Goal: Task Accomplishment & Management: Complete application form

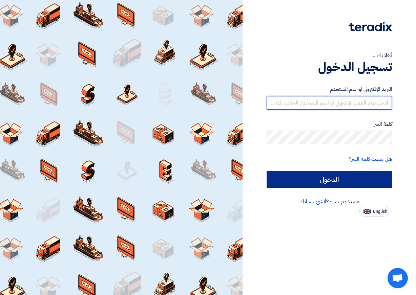
type input "[EMAIL_ADDRESS][DOMAIN_NAME]"
click at [337, 183] on input "الدخول" at bounding box center [329, 179] width 125 height 17
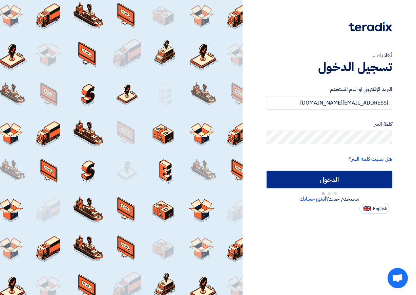
type input "Sign in"
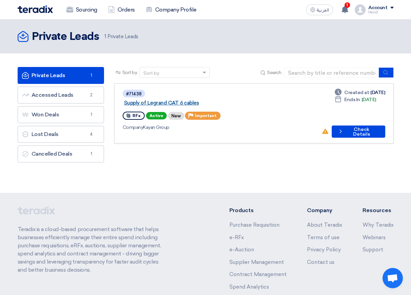
click at [189, 100] on link "Supply of Legrand CAT 6 cables" at bounding box center [208, 103] width 169 height 6
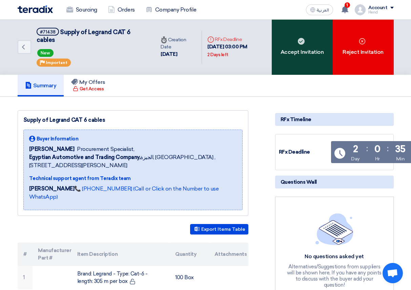
click at [315, 46] on div "Accept Invitation" at bounding box center [302, 47] width 61 height 55
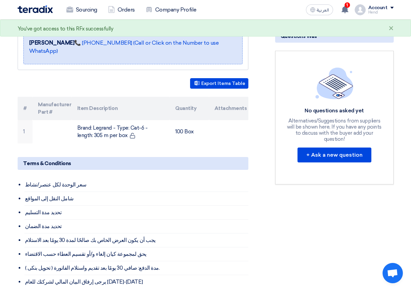
scroll to position [169, 0]
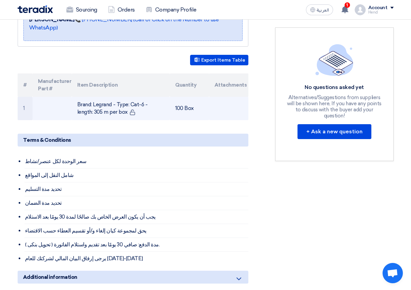
drag, startPoint x: 109, startPoint y: 105, endPoint x: 72, endPoint y: 92, distance: 39.0
click at [72, 97] on td "Brand: Legrand - Type: Cat-6 - length: 305 m per box" at bounding box center [121, 108] width 98 height 23
copy td "Brand: Legrand - Type: Cat-6 - length: 305 m per box"
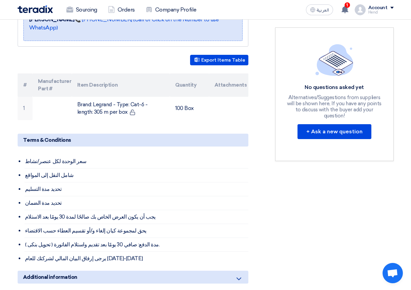
click at [169, 160] on li "سعر الوحدة لكل عنصر/نشاط" at bounding box center [136, 162] width 224 height 14
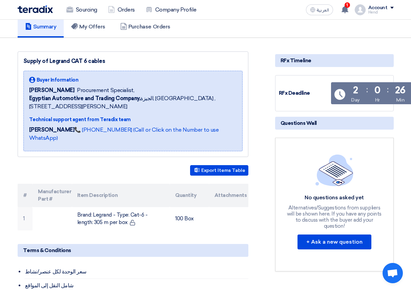
scroll to position [102, 0]
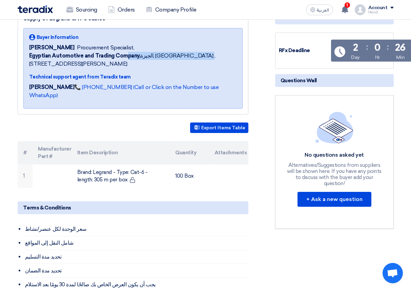
drag, startPoint x: 225, startPoint y: 59, endPoint x: 127, endPoint y: 59, distance: 97.2
click at [127, 59] on span "Egyptian Automotive and Trading Company, [GEOGRAPHIC_DATA], [GEOGRAPHIC_DATA] ,…" at bounding box center [133, 60] width 208 height 16
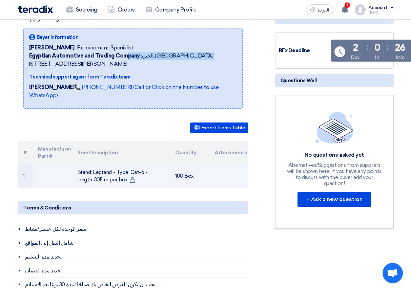
drag, startPoint x: 102, startPoint y: 173, endPoint x: 92, endPoint y: 164, distance: 12.9
click at [92, 165] on td "Brand: Legrand - Type: Cat-6 - length: 305 m per box" at bounding box center [121, 176] width 98 height 23
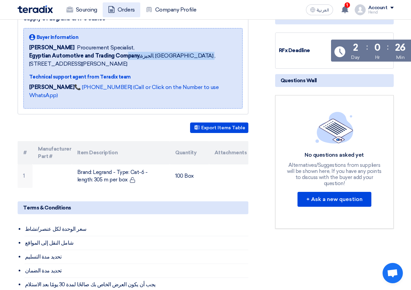
copy td "[PERSON_NAME] - Type: Cat-6 - length: 305 m per box"
click at [218, 123] on button "Export Items Table" at bounding box center [219, 128] width 58 height 10
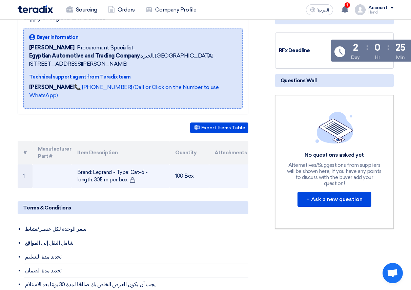
click at [190, 177] on td "100 Box" at bounding box center [189, 176] width 39 height 23
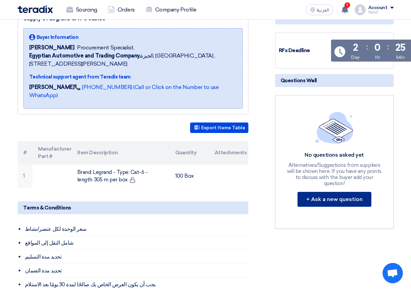
click at [354, 198] on button "+ Ask a new question" at bounding box center [334, 199] width 74 height 15
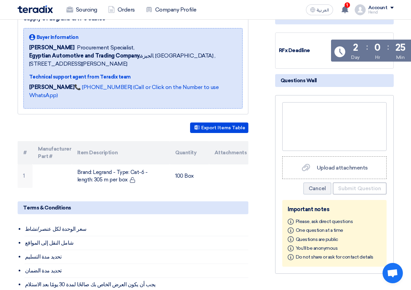
click at [185, 202] on div "Terms & Conditions" at bounding box center [133, 208] width 231 height 13
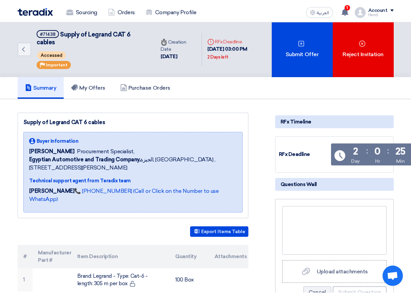
scroll to position [0, 0]
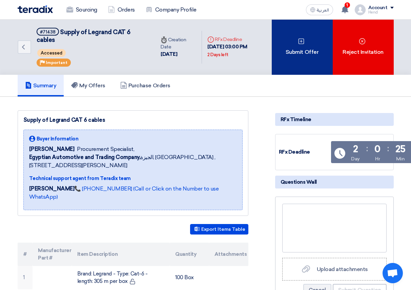
click at [319, 57] on div "Submit Offer" at bounding box center [302, 47] width 61 height 55
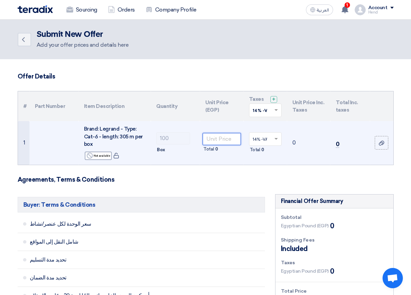
click at [234, 140] on input "number" at bounding box center [222, 139] width 38 height 12
click at [104, 154] on div "Reject Not available" at bounding box center [98, 156] width 27 height 8
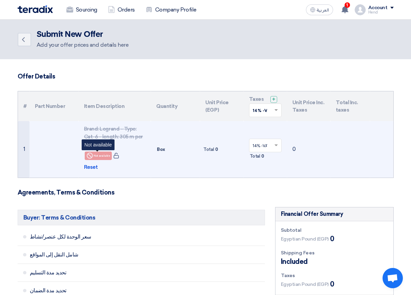
click at [104, 157] on div "Reject Not available" at bounding box center [98, 156] width 27 height 8
click at [93, 167] on span "Reset" at bounding box center [91, 168] width 14 height 8
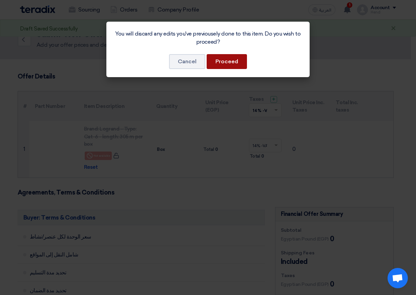
click at [232, 58] on button "Proceed" at bounding box center [227, 61] width 40 height 15
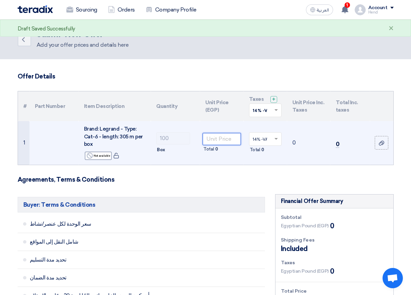
click at [214, 142] on input "number" at bounding box center [222, 139] width 38 height 12
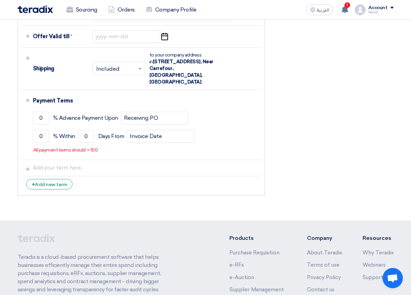
scroll to position [237, 0]
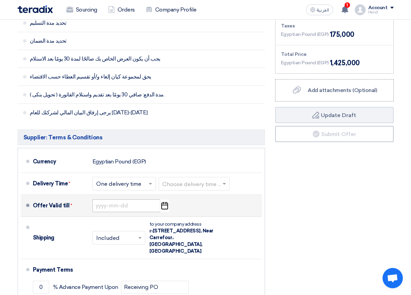
type input "12500"
click at [119, 207] on input at bounding box center [126, 205] width 68 height 13
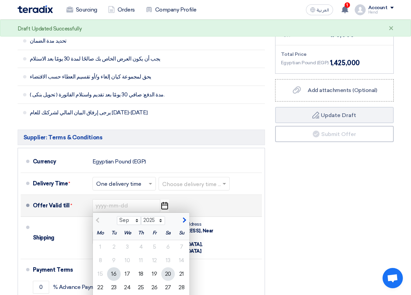
click at [168, 274] on div "20" at bounding box center [168, 275] width 14 height 14
type input "[DATE]"
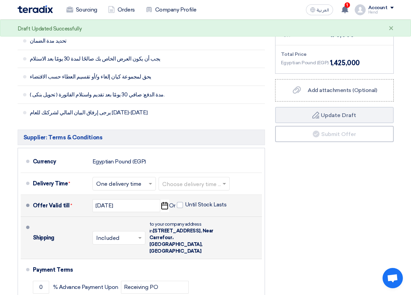
click at [133, 234] on input "text" at bounding box center [119, 239] width 46 height 10
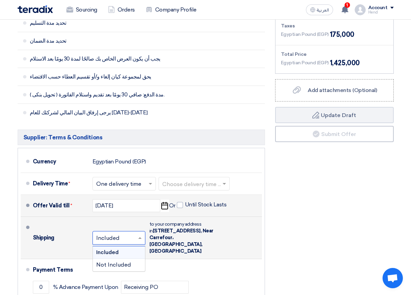
click at [136, 236] on span at bounding box center [140, 238] width 8 height 7
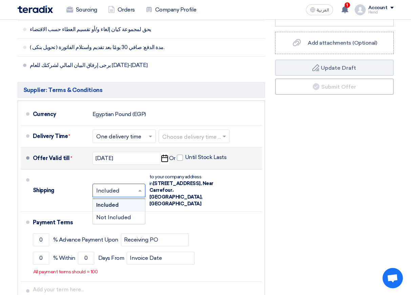
scroll to position [339, 0]
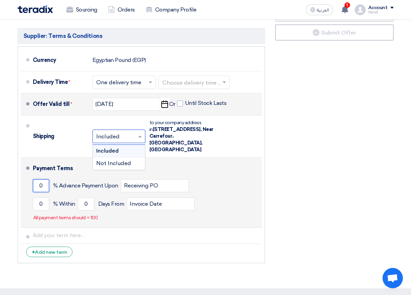
click at [40, 182] on input "0" at bounding box center [41, 185] width 16 height 13
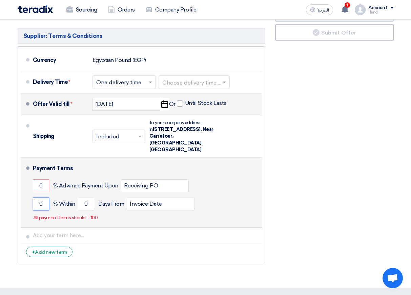
click at [39, 199] on input "0" at bounding box center [41, 204] width 16 height 13
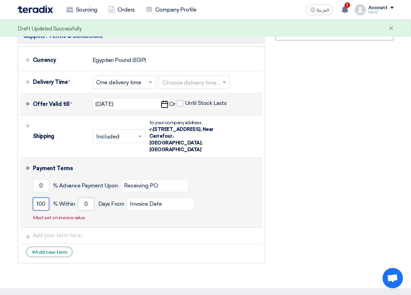
type input "100"
click at [89, 198] on input "0" at bounding box center [86, 204] width 16 height 13
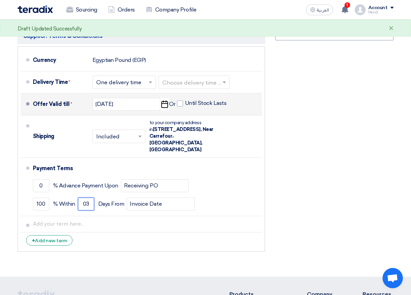
type input "0"
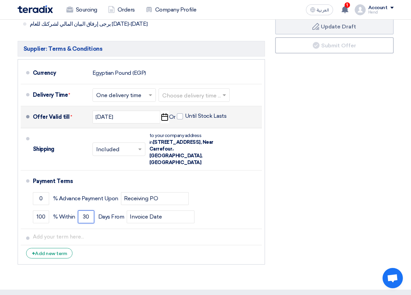
scroll to position [196, 0]
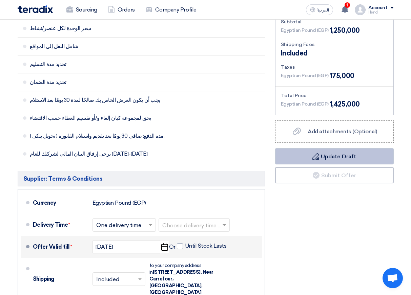
type input "30"
click at [365, 155] on button "Draft Update Draft" at bounding box center [334, 156] width 119 height 16
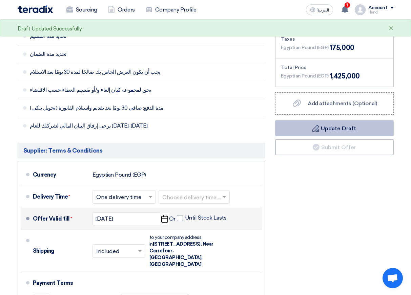
scroll to position [218, 0]
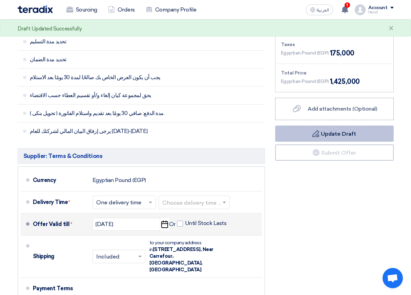
click at [340, 139] on button "Draft Update Draft" at bounding box center [334, 134] width 119 height 16
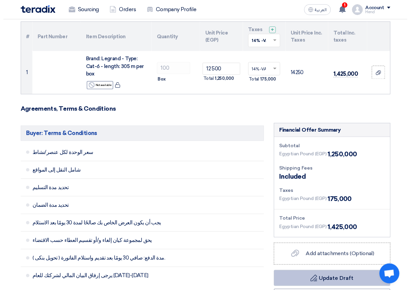
scroll to position [0, 0]
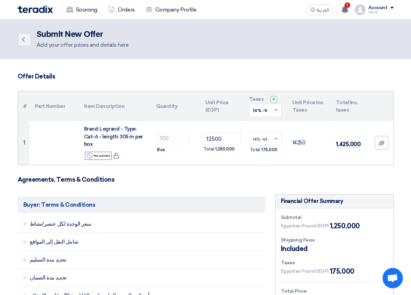
click at [34, 10] on img at bounding box center [35, 9] width 35 height 8
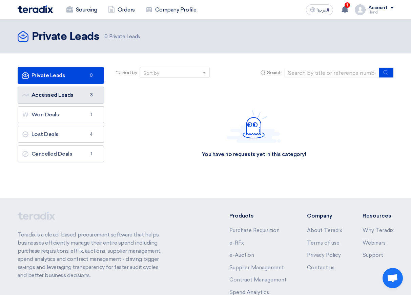
click at [75, 91] on link "Accessed Leads Accessed Leads 3" at bounding box center [61, 95] width 86 height 17
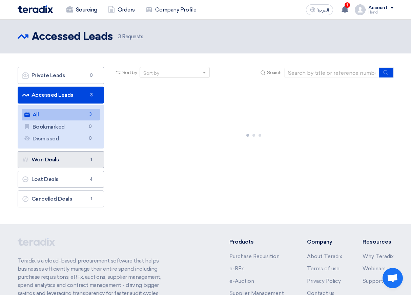
click at [81, 161] on link "Won Deals Won Deals 1" at bounding box center [61, 159] width 86 height 17
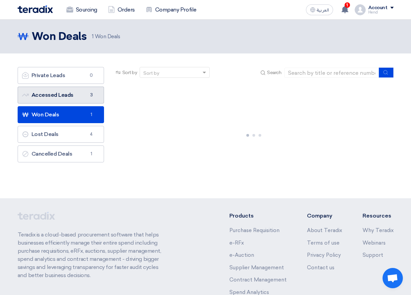
click at [74, 92] on link "Accessed Leads Accessed Leads 3" at bounding box center [61, 95] width 86 height 17
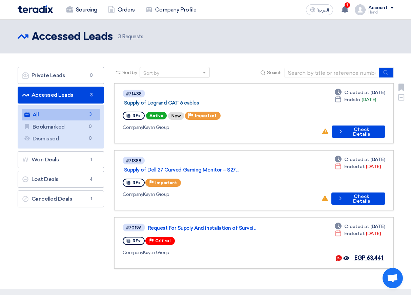
click at [199, 100] on link "Supply of Legrand CAT 6 cables" at bounding box center [208, 103] width 169 height 6
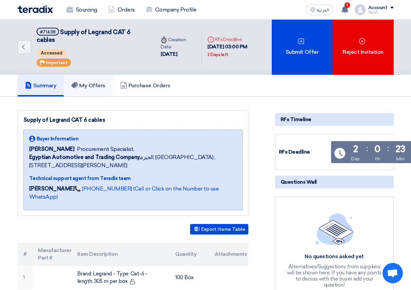
click at [97, 89] on link "My Offers" at bounding box center [88, 86] width 49 height 22
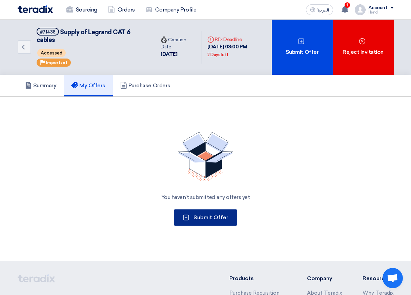
click at [207, 218] on span "Submit Offer" at bounding box center [210, 217] width 35 height 6
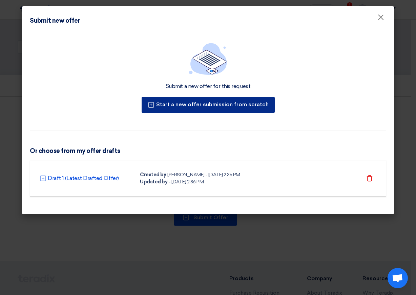
click at [181, 103] on button "Start a new offer submission from scratch" at bounding box center [208, 105] width 133 height 16
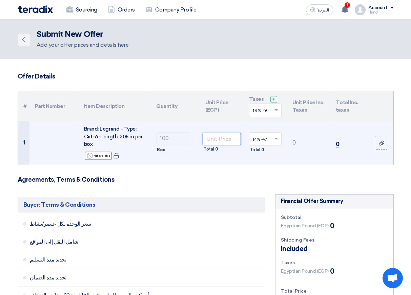
click at [224, 140] on input "number" at bounding box center [222, 139] width 38 height 12
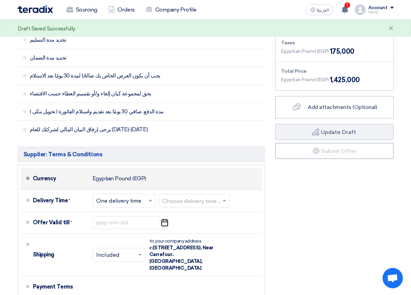
scroll to position [305, 0]
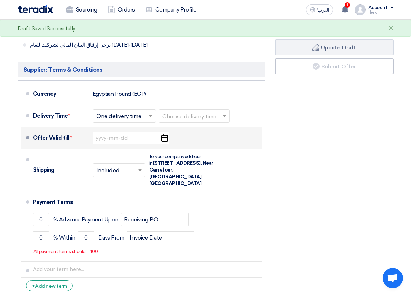
type input "12500"
click at [121, 141] on input at bounding box center [126, 138] width 68 height 13
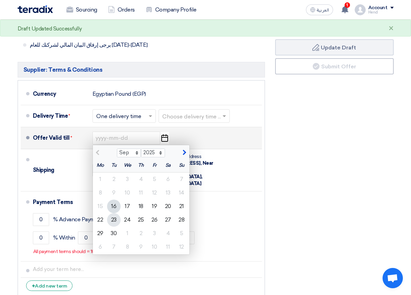
click at [112, 220] on div "23" at bounding box center [114, 220] width 14 height 14
type input "[DATE]"
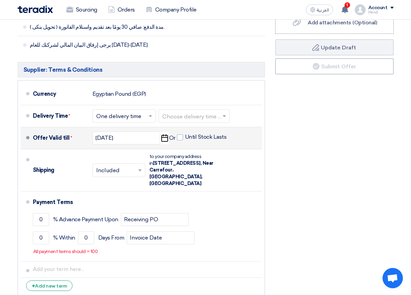
click at [182, 142] on span "Until Stock Lasts" at bounding box center [202, 138] width 50 height 8
click at [184, 136] on label "Until Stock Lasts" at bounding box center [202, 137] width 50 height 7
click at [185, 136] on input "Until Stock Lasts" at bounding box center [206, 140] width 43 height 13
click at [179, 136] on span at bounding box center [180, 137] width 6 height 6
click at [185, 136] on input "Until Stock Lasts" at bounding box center [206, 140] width 43 height 13
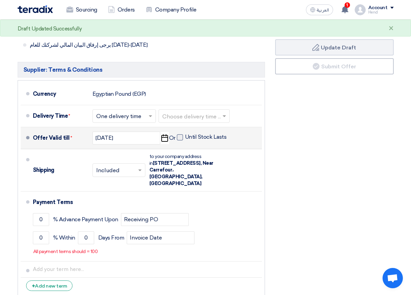
click at [179, 136] on span at bounding box center [180, 137] width 6 height 6
click at [185, 136] on input "Until Stock Lasts" at bounding box center [206, 140] width 43 height 13
checkbox input "true"
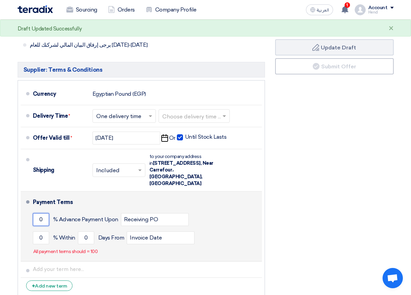
click at [44, 214] on input "0" at bounding box center [41, 219] width 16 height 13
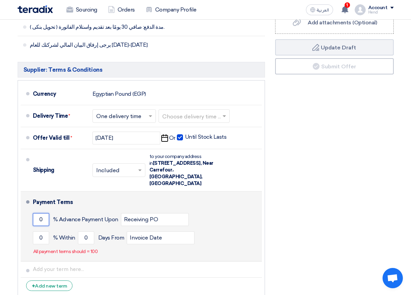
drag, startPoint x: 46, startPoint y: 215, endPoint x: 36, endPoint y: 215, distance: 10.2
click at [36, 215] on input "0" at bounding box center [41, 219] width 16 height 13
drag, startPoint x: 43, startPoint y: 232, endPoint x: 38, endPoint y: 232, distance: 5.4
click at [38, 232] on input "0" at bounding box center [41, 238] width 16 height 13
type input "100"
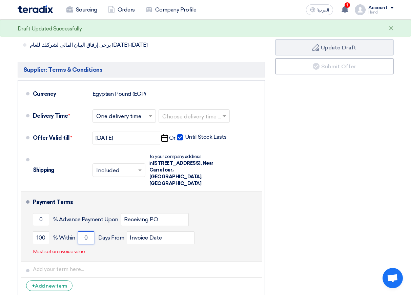
drag, startPoint x: 88, startPoint y: 233, endPoint x: 72, endPoint y: 230, distance: 16.2
click at [72, 230] on div "100 % [DATE] From Invoice Date" at bounding box center [146, 238] width 226 height 18
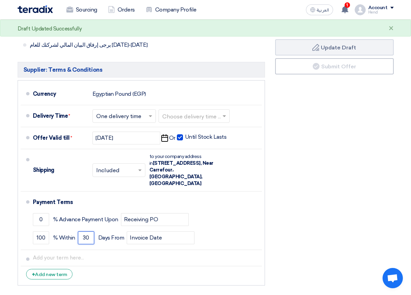
type input "30"
click at [82, 31] on div "Draft Updated Successfully ×" at bounding box center [206, 29] width 376 height 8
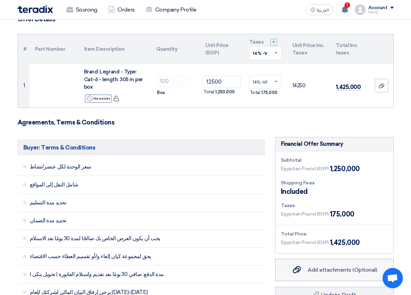
scroll to position [0, 0]
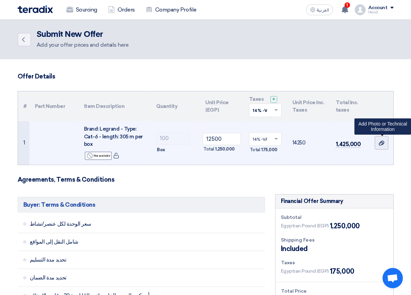
click at [382, 144] on use at bounding box center [381, 143] width 5 height 5
click at [0, 0] on input "file" at bounding box center [0, 0] width 0 height 0
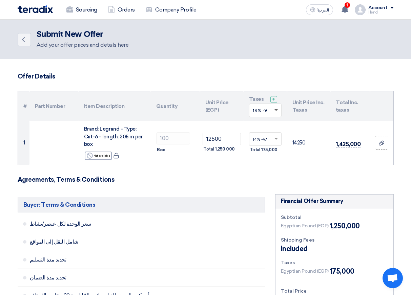
click at [276, 111] on span at bounding box center [275, 110] width 3 height 2
click at [78, 45] on div "Add your offer prices and details here" at bounding box center [83, 45] width 92 height 8
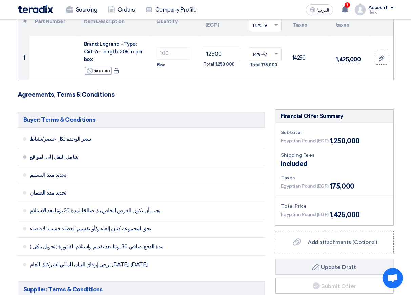
scroll to position [135, 0]
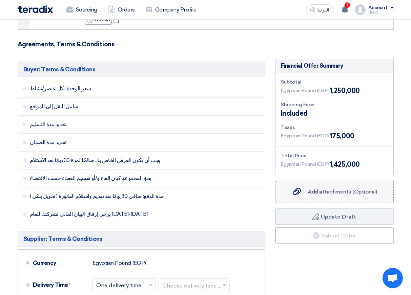
click at [342, 193] on span "Add attachments (Optional)" at bounding box center [342, 192] width 69 height 6
click at [0, 0] on input "Add attachments (Optional) Add attachments (Optional)" at bounding box center [0, 0] width 0 height 0
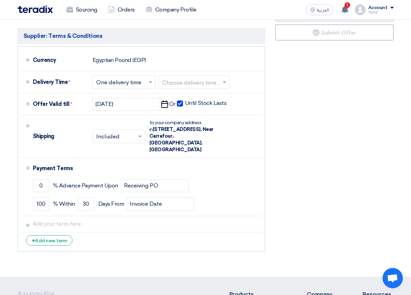
scroll to position [237, 0]
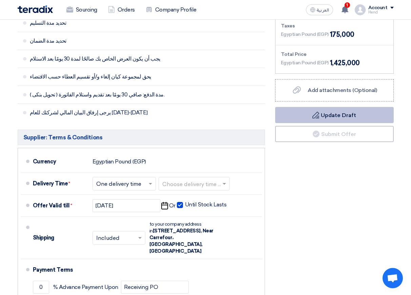
click at [363, 113] on button "Draft Update Draft" at bounding box center [334, 115] width 119 height 16
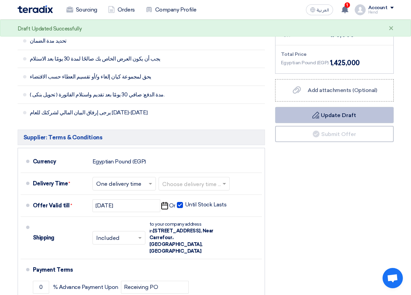
click at [335, 117] on button "Draft Update Draft" at bounding box center [334, 115] width 119 height 16
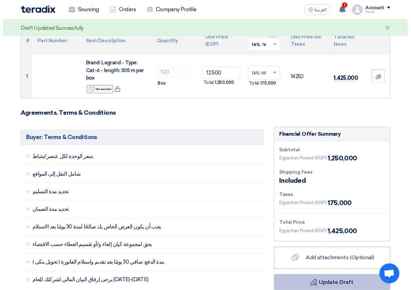
scroll to position [0, 0]
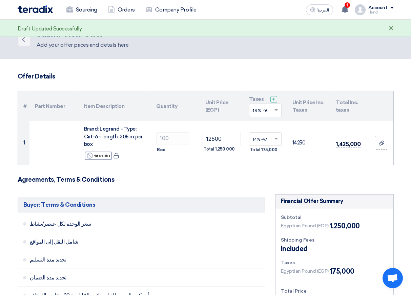
click at [389, 27] on div "×" at bounding box center [390, 29] width 5 height 8
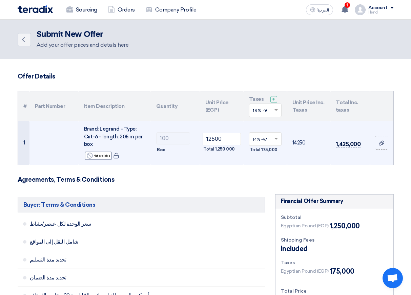
click at [89, 132] on span "Brand: Legrand - Type: Cat-6 - length: 305 m per box" at bounding box center [113, 136] width 59 height 21
drag, startPoint x: 155, startPoint y: 126, endPoint x: 285, endPoint y: 126, distance: 129.7
click at [267, 126] on tr "1 Brand: [PERSON_NAME] - Type: Cat-6 - length: 305 m per box Reject Not availab…" at bounding box center [205, 143] width 375 height 44
drag, startPoint x: 300, startPoint y: 141, endPoint x: 362, endPoint y: 133, distance: 61.8
click at [357, 133] on tr "1 Brand: [PERSON_NAME] - Type: Cat-6 - length: 305 m per box Reject Not availab…" at bounding box center [205, 143] width 375 height 44
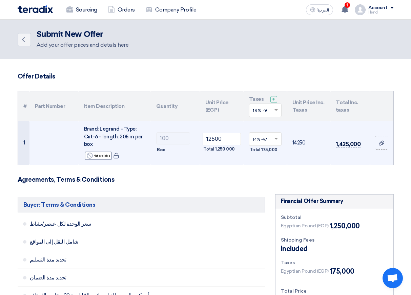
drag, startPoint x: 362, startPoint y: 133, endPoint x: 259, endPoint y: 102, distance: 107.8
click at [362, 133] on td "1,425,000" at bounding box center [350, 143] width 40 height 44
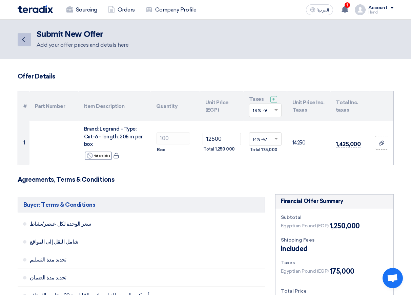
click at [22, 40] on use at bounding box center [23, 39] width 3 height 5
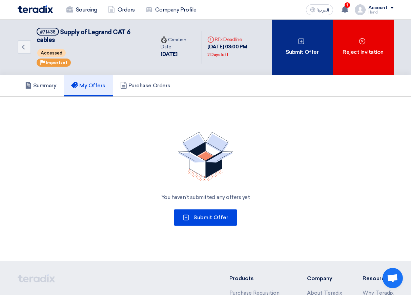
click at [297, 52] on div "Submit Offer" at bounding box center [302, 47] width 61 height 55
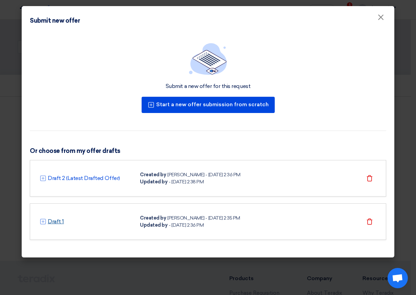
click at [56, 222] on link "Draft 1" at bounding box center [56, 222] width 16 height 8
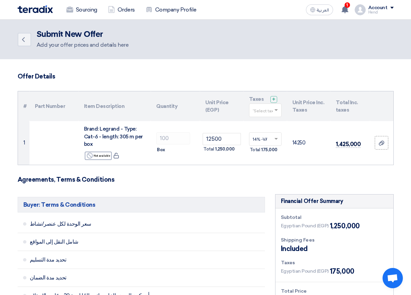
click at [36, 13] on div "Sourcing Orders Company Profile" at bounding box center [131, 9] width 226 height 15
click at [39, 10] on img at bounding box center [35, 9] width 35 height 8
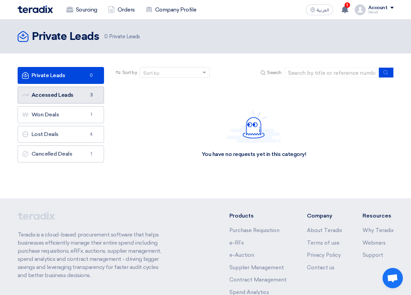
click at [68, 102] on link "Accessed Leads Accessed Leads 3" at bounding box center [61, 95] width 86 height 17
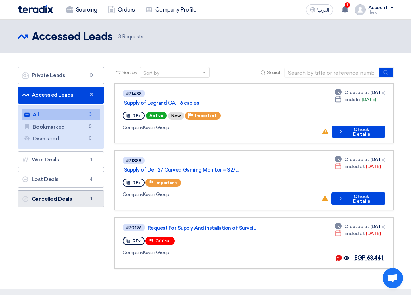
click at [90, 196] on span "1" at bounding box center [91, 199] width 8 height 7
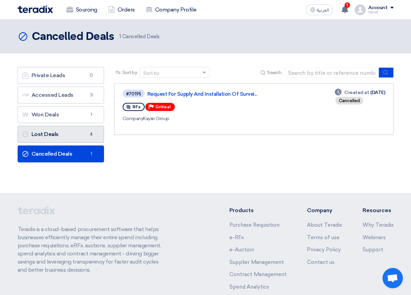
click at [71, 131] on link "Lost Deals Lost Deals 4" at bounding box center [61, 134] width 86 height 17
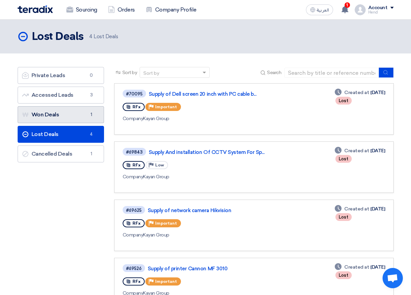
click at [57, 114] on link "Won Deals Won Deals 1" at bounding box center [61, 114] width 86 height 17
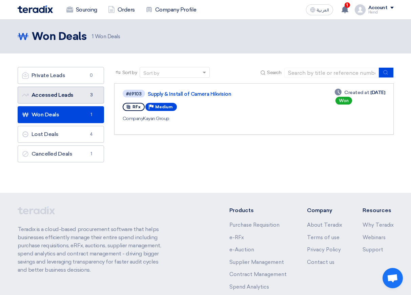
click at [89, 98] on span "3" at bounding box center [91, 95] width 8 height 7
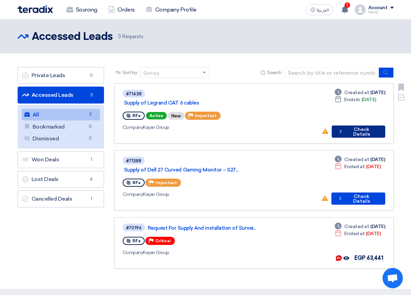
click at [357, 126] on button "Check details Check Details" at bounding box center [359, 132] width 54 height 12
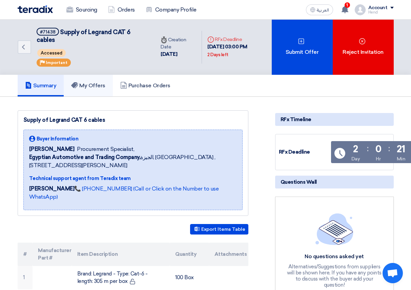
click at [91, 87] on h5 "My Offers" at bounding box center [88, 85] width 34 height 7
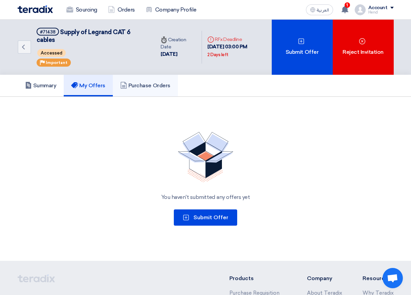
click at [152, 84] on h5 "Purchase Orders" at bounding box center [145, 85] width 50 height 7
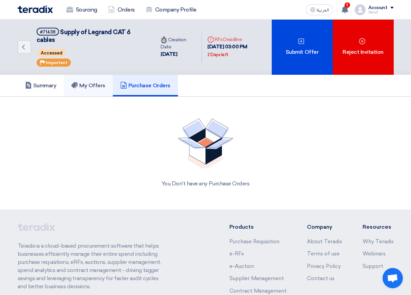
click at [91, 86] on h5 "My Offers" at bounding box center [88, 85] width 34 height 7
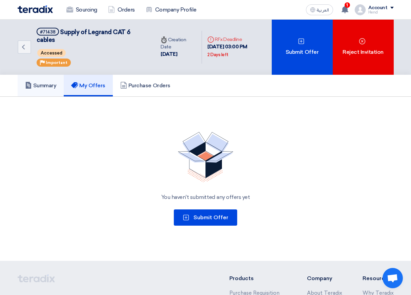
click at [31, 87] on icon at bounding box center [28, 85] width 7 height 7
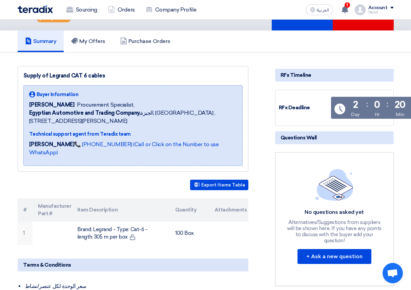
scroll to position [135, 0]
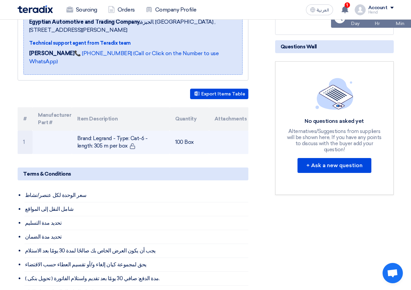
drag, startPoint x: 156, startPoint y: 126, endPoint x: 97, endPoint y: 138, distance: 60.5
click at [98, 139] on td "Brand: Legrand - Type: Cat-6 - length: 305 m per box" at bounding box center [121, 142] width 98 height 23
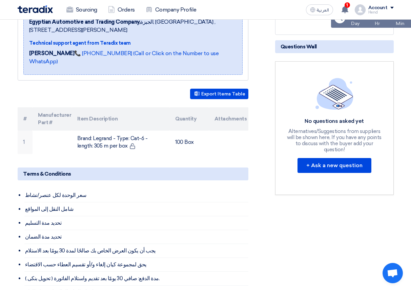
drag, startPoint x: 97, startPoint y: 108, endPoint x: 118, endPoint y: 155, distance: 51.2
click at [98, 112] on th "Item Description" at bounding box center [121, 118] width 98 height 23
drag, startPoint x: 119, startPoint y: 156, endPoint x: 118, endPoint y: 187, distance: 30.8
click at [119, 165] on div "Supply of [PERSON_NAME] CAT 6 cables Buyer Information [PERSON_NAME] Procuremen…" at bounding box center [141, 192] width 257 height 435
drag, startPoint x: 114, startPoint y: 213, endPoint x: 126, endPoint y: 255, distance: 44.2
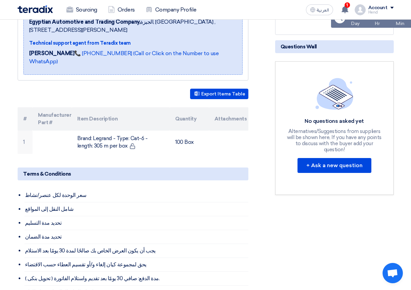
click at [121, 259] on ul "سعر الوحدة لكل عنصر/نشاط شامل النقل إلى المواقع تحديد مدة التسليم تحديد مدة الض…" at bounding box center [136, 244] width 224 height 111
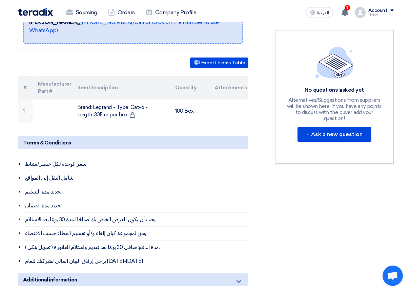
scroll to position [0, 0]
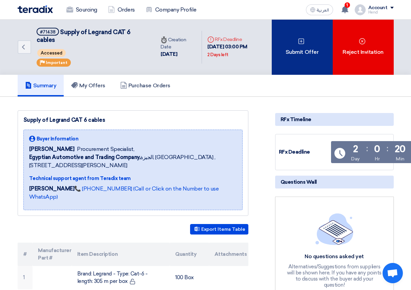
click at [298, 51] on div "Submit Offer" at bounding box center [302, 47] width 61 height 55
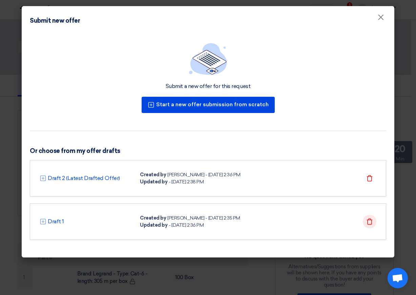
click at [370, 221] on icon "Delete" at bounding box center [369, 221] width 7 height 7
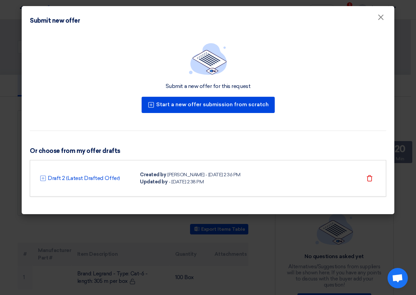
click at [123, 179] on div "Draft 2 (Latest Drafted Offer)" at bounding box center [86, 178] width 92 height 8
drag, startPoint x: 159, startPoint y: 178, endPoint x: 68, endPoint y: 174, distance: 90.9
click at [68, 174] on div "Draft 2 (Latest Drafted Offer) Created by [PERSON_NAME] - [DATE] 2:36 PM Update…" at bounding box center [208, 178] width 337 height 14
click at [131, 182] on div "Draft 2 (Latest Drafted Offer)" at bounding box center [86, 178] width 92 height 8
drag, startPoint x: 101, startPoint y: 81, endPoint x: 193, endPoint y: 152, distance: 116.8
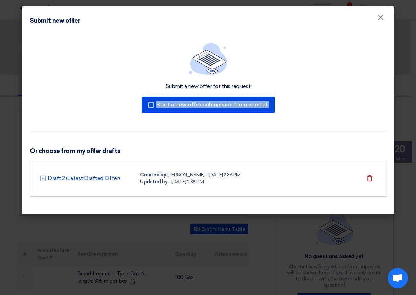
click at [104, 132] on div "Submit a new offer for this request Start a new offer submission from scratch O…" at bounding box center [208, 124] width 373 height 180
click at [253, 161] on div "Draft 2 (Latest Drafted Offer) Created by [PERSON_NAME] - [DATE] 2:36 PM Update…" at bounding box center [208, 178] width 356 height 37
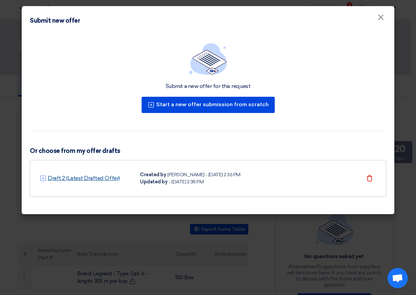
drag, startPoint x: 128, startPoint y: 175, endPoint x: 48, endPoint y: 182, distance: 80.2
click at [48, 182] on div "Draft 2 (Latest Drafted Offer)" at bounding box center [86, 178] width 92 height 8
click at [47, 189] on div "Draft 2 (Latest Drafted Offer) Created by [PERSON_NAME] - [DATE] 2:36 PM Update…" at bounding box center [208, 178] width 356 height 37
drag, startPoint x: 49, startPoint y: 170, endPoint x: 158, endPoint y: 181, distance: 109.3
click at [157, 181] on div "Draft 2 (Latest Drafted Offer) Created by [PERSON_NAME] - [DATE] 2:36 PM Update…" at bounding box center [208, 178] width 356 height 37
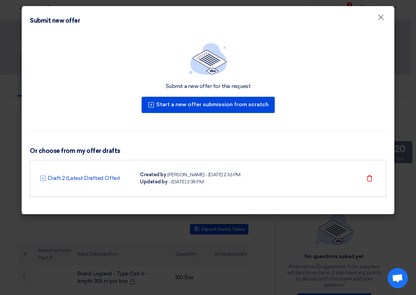
click at [159, 181] on div "Updated by" at bounding box center [153, 181] width 27 height 7
drag, startPoint x: 211, startPoint y: 184, endPoint x: 145, endPoint y: 166, distance: 68.4
click at [145, 166] on div "Draft 2 (Latest Drafted Offer) Created by [PERSON_NAME] - [DATE] 2:36 PM Update…" at bounding box center [208, 178] width 356 height 37
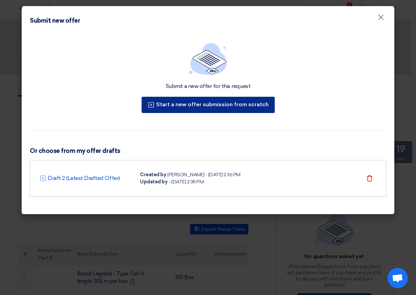
click at [238, 107] on button "Start a new offer submission from scratch" at bounding box center [208, 105] width 133 height 16
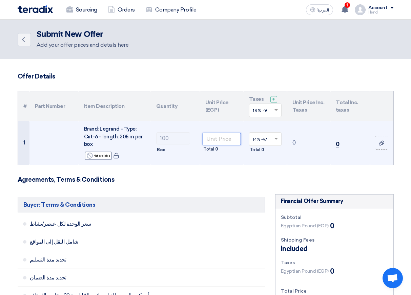
click at [216, 141] on input "number" at bounding box center [222, 139] width 38 height 12
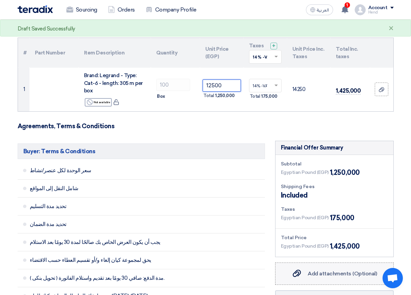
scroll to position [102, 0]
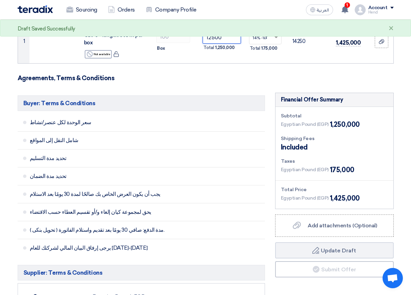
type input "12500"
drag, startPoint x: 315, startPoint y: 139, endPoint x: 293, endPoint y: 178, distance: 45.2
click at [315, 144] on div "Shipping Fees Included" at bounding box center [334, 143] width 107 height 17
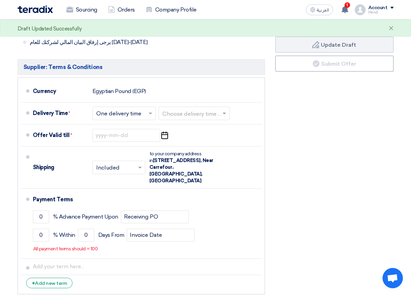
scroll to position [406, 0]
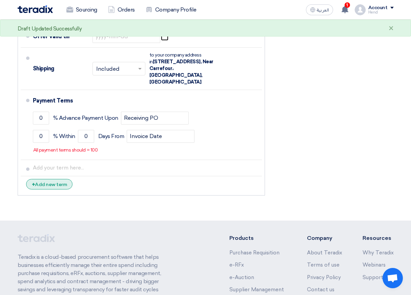
click at [66, 179] on div "+ Add new term" at bounding box center [49, 184] width 47 height 10
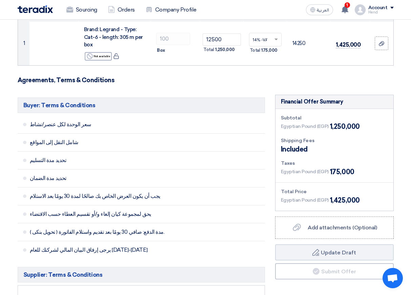
scroll to position [135, 0]
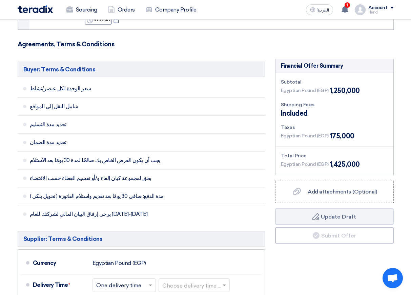
drag, startPoint x: 349, startPoint y: 115, endPoint x: 335, endPoint y: 171, distance: 57.6
click at [335, 171] on div "Subtotal Egyptian Pound (EGP) 1,250,000 Shipping Fees Included Taxes Egyptian P…" at bounding box center [334, 124] width 118 height 102
click at [324, 195] on div "Add attachments (Optional) Add attachments (Optional)" at bounding box center [333, 192] width 85 height 8
click at [0, 0] on input "Add attachments (Optional) Add attachments (Optional)" at bounding box center [0, 0] width 0 height 0
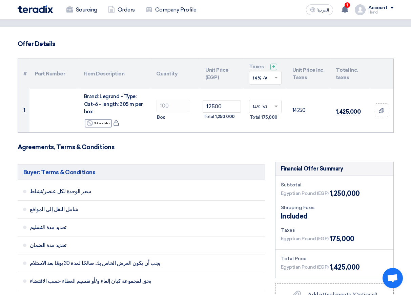
scroll to position [0, 0]
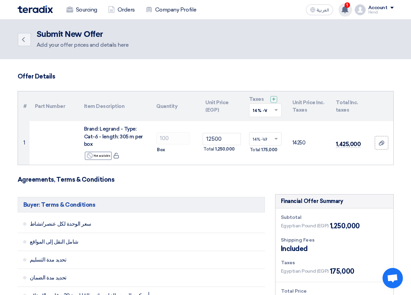
click at [343, 9] on use at bounding box center [344, 9] width 7 height 7
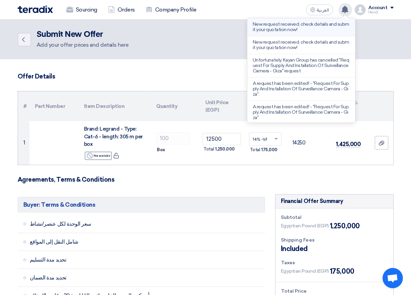
click at [302, 33] on li "New request received, check details and submit your quotation now!" at bounding box center [301, 27] width 108 height 18
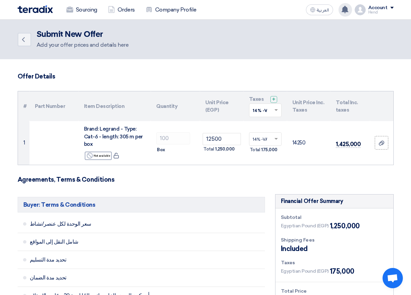
click at [342, 7] on icon at bounding box center [344, 9] width 7 height 7
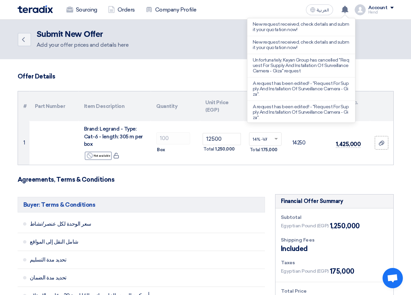
click at [39, 7] on img at bounding box center [35, 9] width 35 height 8
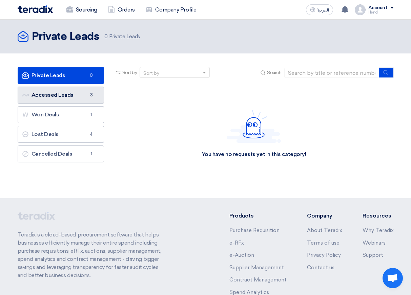
click at [80, 93] on link "Accessed Leads Accessed Leads 3" at bounding box center [61, 95] width 86 height 17
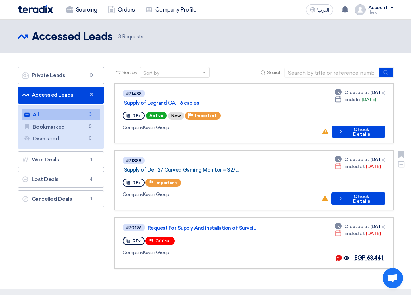
click at [208, 167] on link "Supply of Dell 27 Curved Gaming Monitor – S27..." at bounding box center [208, 170] width 169 height 6
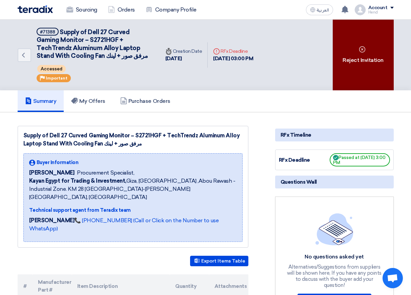
click at [384, 62] on div "Reject Invitation" at bounding box center [363, 55] width 61 height 71
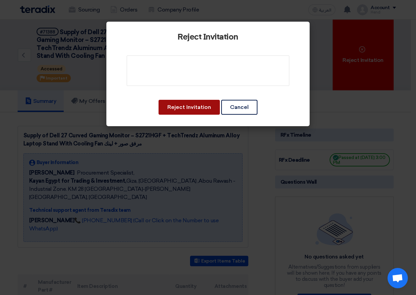
click at [174, 104] on button "Reject Invitation" at bounding box center [189, 107] width 61 height 15
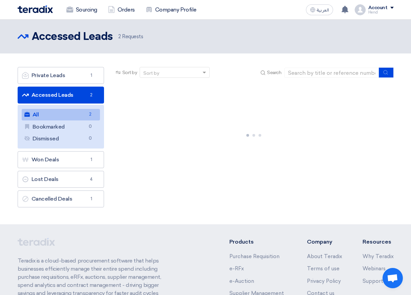
click at [72, 117] on link "All All 2" at bounding box center [61, 115] width 78 height 12
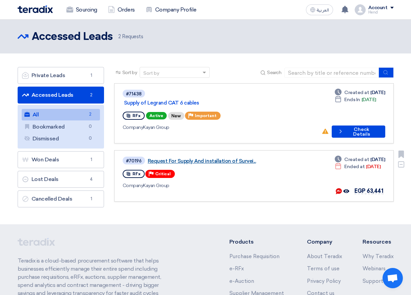
click at [159, 158] on link "Request For Supply And installation of Survei..." at bounding box center [232, 161] width 169 height 6
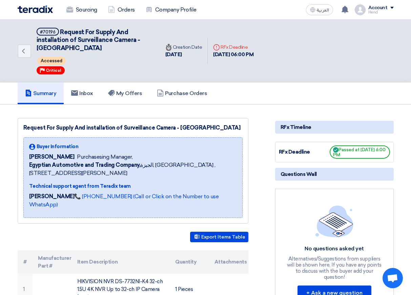
drag, startPoint x: 223, startPoint y: 49, endPoint x: 292, endPoint y: 57, distance: 69.1
click at [247, 52] on div "Deadline RFx Deadline [DATE] 06:00 PM" at bounding box center [233, 51] width 40 height 15
click at [307, 58] on div "Back #70196 Request For Supply And installation of Surveillance Camera - [GEOGR…" at bounding box center [206, 51] width 376 height 63
drag, startPoint x: 382, startPoint y: 55, endPoint x: 373, endPoint y: 77, distance: 23.7
click at [375, 75] on div "Back #70196 Request For Supply And installation of Surveillance Camera - [GEOGR…" at bounding box center [206, 51] width 376 height 63
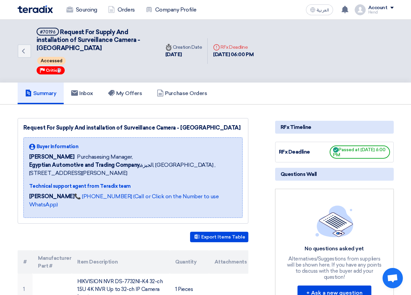
drag, startPoint x: 50, startPoint y: 70, endPoint x: 49, endPoint y: 57, distance: 13.6
click at [49, 68] on span "Critical" at bounding box center [54, 70] width 16 height 5
click at [49, 57] on span "Accessed" at bounding box center [51, 61] width 28 height 8
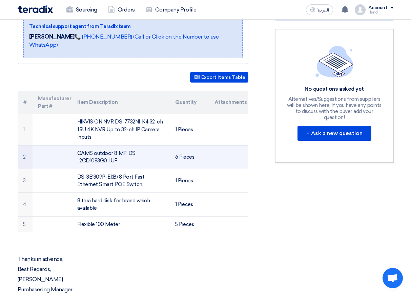
scroll to position [34, 0]
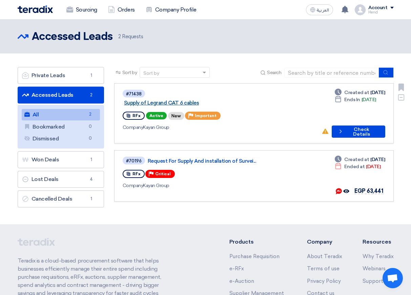
click at [190, 100] on link "Supply of Legrand CAT 6 cables" at bounding box center [208, 103] width 169 height 6
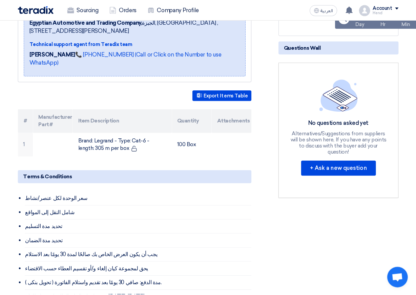
scroll to position [34, 0]
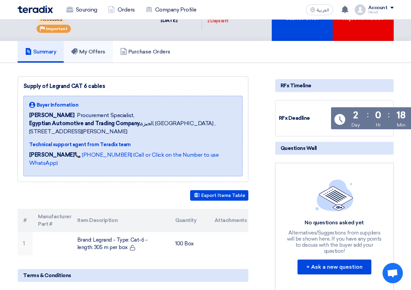
click at [91, 58] on link "My Offers" at bounding box center [88, 52] width 49 height 22
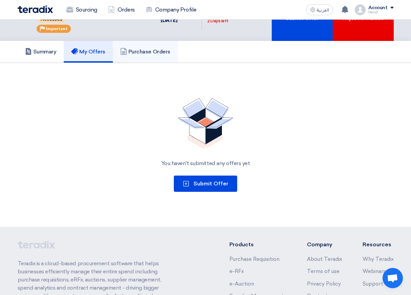
click at [152, 52] on h5 "Purchase Orders" at bounding box center [145, 51] width 50 height 7
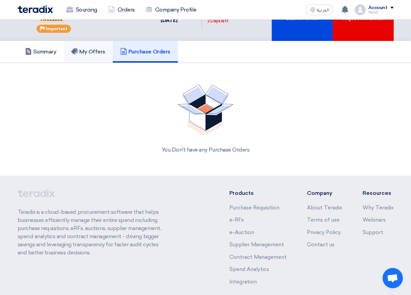
click at [78, 53] on use at bounding box center [74, 51] width 7 height 6
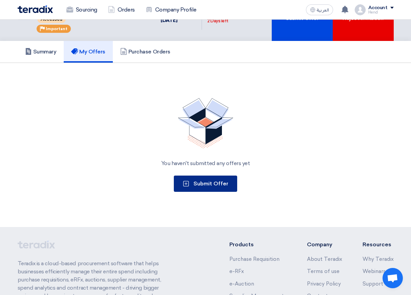
click at [208, 187] on button "Submit Offer" at bounding box center [205, 184] width 63 height 16
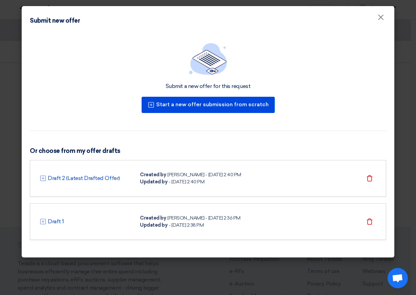
click at [166, 183] on div "Updated by - [DATE] 2:40 PM" at bounding box center [190, 181] width 101 height 7
drag, startPoint x: 64, startPoint y: 175, endPoint x: 40, endPoint y: 175, distance: 24.1
click at [64, 175] on link "Draft 2 (Latest Drafted Offer)" at bounding box center [84, 178] width 72 height 8
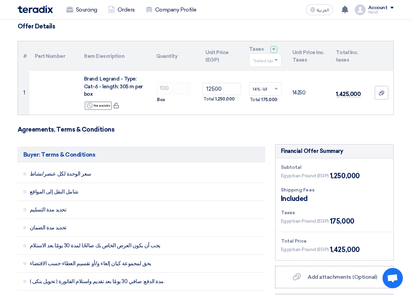
scroll to position [34, 0]
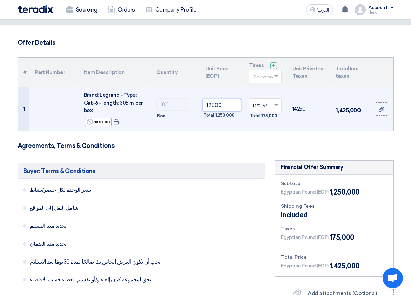
click at [226, 106] on input "12500" at bounding box center [222, 105] width 38 height 12
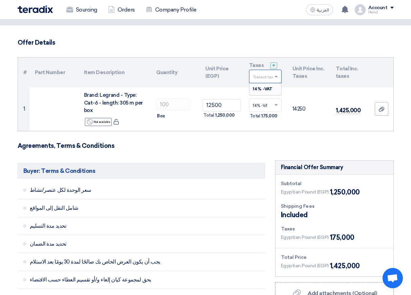
click at [270, 78] on input "text" at bounding box center [262, 77] width 18 height 11
click at [261, 75] on input "text" at bounding box center [262, 77] width 18 height 11
click at [207, 147] on h3 "Agreements, Terms & Conditions" at bounding box center [206, 145] width 376 height 7
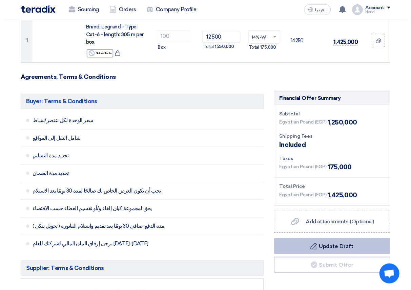
scroll to position [0, 0]
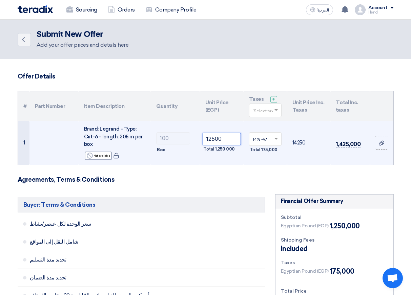
click at [175, 138] on tr "1 Brand: [PERSON_NAME] - Type: Cat-6 - length: 305 m per box Reject Not availab…" at bounding box center [205, 143] width 375 height 44
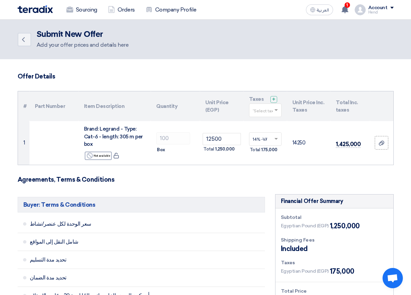
click at [32, 7] on img at bounding box center [35, 9] width 35 height 8
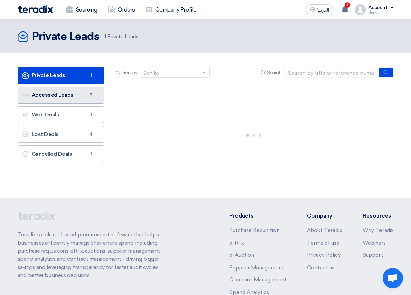
click at [88, 96] on span "2" at bounding box center [91, 95] width 8 height 7
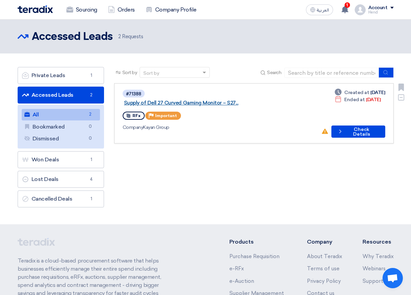
click at [185, 100] on link "Supply of Dell 27 Curved Gaming Monitor – S27..." at bounding box center [208, 103] width 169 height 6
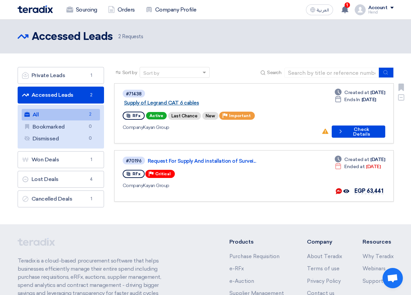
click at [183, 100] on link "Supply of Legrand CAT 6 cables" at bounding box center [208, 103] width 169 height 6
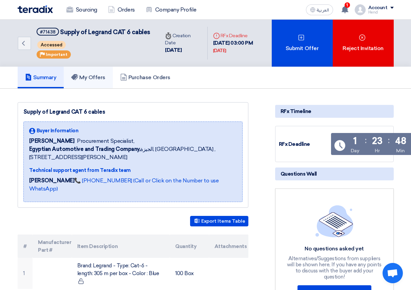
click at [82, 81] on h5 "My Offers" at bounding box center [88, 77] width 34 height 7
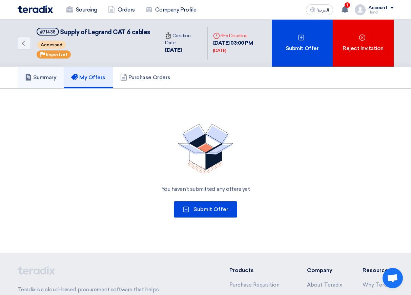
click at [31, 81] on use at bounding box center [27, 77] width 5 height 7
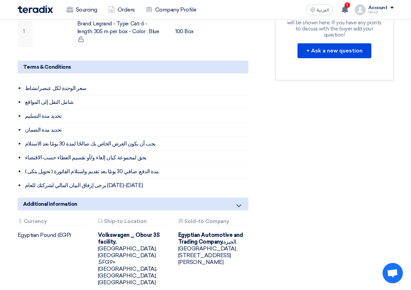
scroll to position [305, 0]
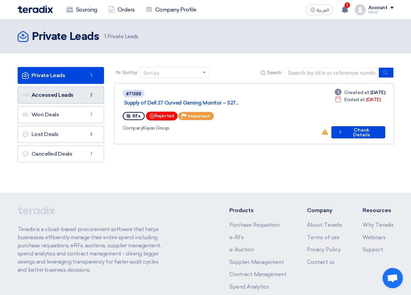
click at [75, 94] on link "Accessed Leads Accessed Leads 2" at bounding box center [61, 95] width 86 height 17
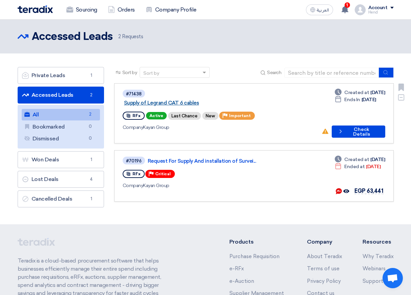
click at [167, 100] on link "Supply of Legrand CAT 6 cables" at bounding box center [208, 103] width 169 height 6
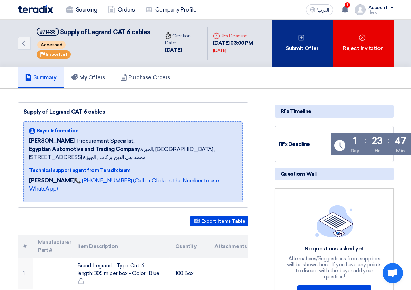
click at [306, 46] on div "Submit Offer" at bounding box center [302, 43] width 61 height 47
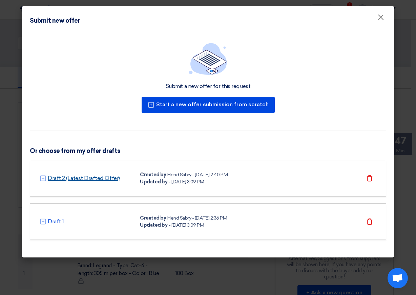
click at [83, 177] on link "Draft 2 (Latest Drafted Offer)" at bounding box center [84, 178] width 72 height 8
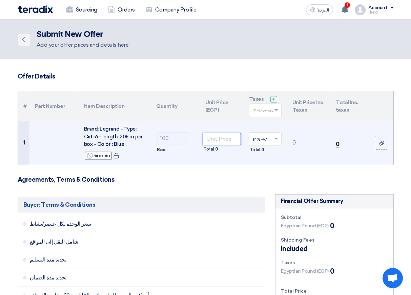
click at [223, 140] on input "number" at bounding box center [222, 139] width 38 height 12
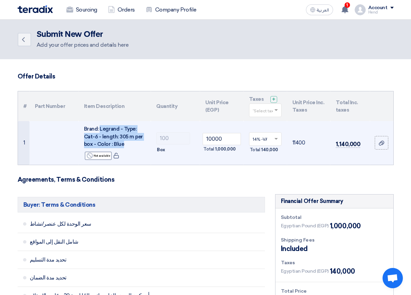
drag, startPoint x: 120, startPoint y: 144, endPoint x: 99, endPoint y: 127, distance: 26.8
click at [99, 127] on span "Brand: Legrand - Type: Cat-6 - length: 305 m per box - Color : Blue" at bounding box center [113, 136] width 59 height 21
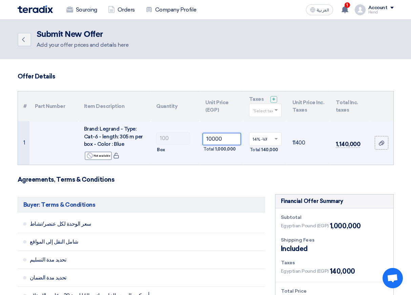
click at [215, 137] on input "10000" at bounding box center [222, 139] width 38 height 12
click at [234, 140] on input "10000" at bounding box center [222, 139] width 38 height 12
drag, startPoint x: 230, startPoint y: 141, endPoint x: 191, endPoint y: 141, distance: 39.3
click at [191, 141] on tr "1 Brand: Legrand - Type: Cat-6 - length: 305 m per box - Color : Blue Reject No…" at bounding box center [205, 143] width 375 height 44
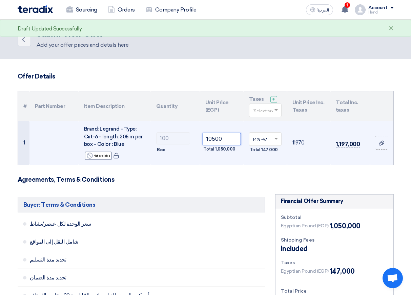
click at [181, 138] on tr "1 Brand: Legrand - Type: Cat-6 - length: 305 m per box - Color : Blue Reject No…" at bounding box center [205, 143] width 375 height 44
click at [315, 153] on td "11400" at bounding box center [308, 143] width 43 height 44
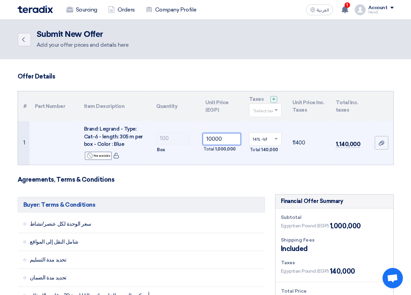
click at [180, 136] on tr "1 Brand: Legrand - Type: Cat-6 - length: 305 m per box - Color : Blue Reject No…" at bounding box center [205, 143] width 375 height 44
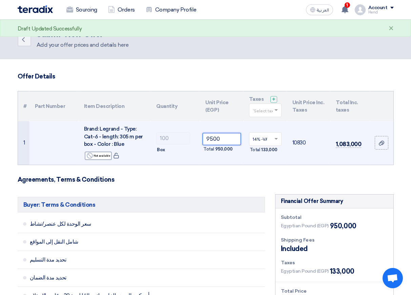
type input "9500"
click at [349, 154] on td "1,083,000" at bounding box center [350, 143] width 40 height 44
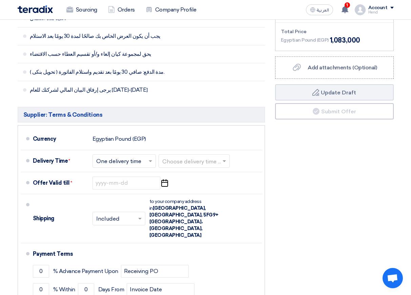
scroll to position [237, 0]
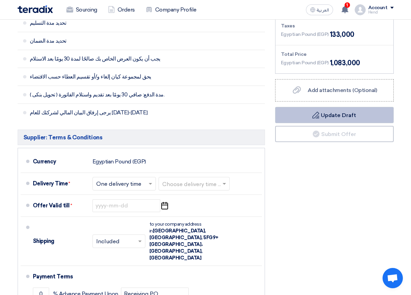
click at [346, 115] on button "Draft Update Draft" at bounding box center [334, 115] width 119 height 16
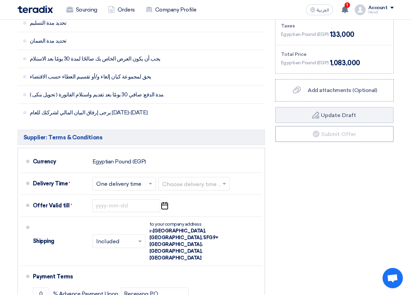
click at [33, 8] on img at bounding box center [35, 9] width 35 height 8
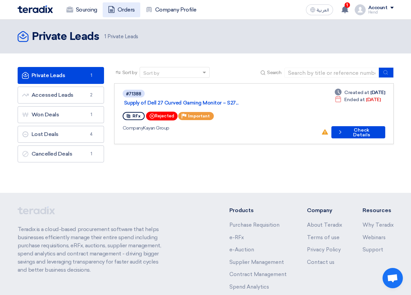
click at [121, 7] on link "Orders" at bounding box center [122, 9] width 38 height 15
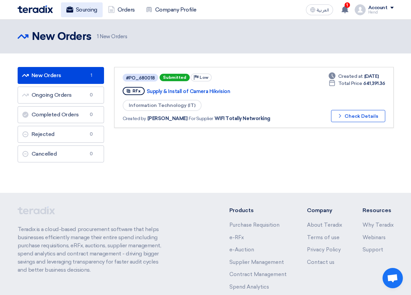
click at [84, 10] on link "Sourcing" at bounding box center [82, 9] width 42 height 15
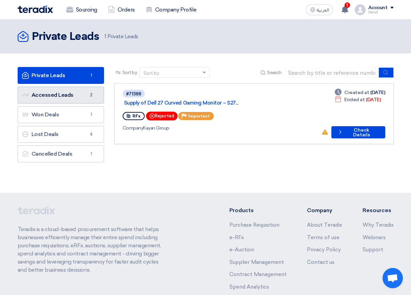
click at [87, 99] on link "Accessed Leads Accessed Leads 2" at bounding box center [61, 95] width 86 height 17
